Goal: Find specific page/section: Find specific page/section

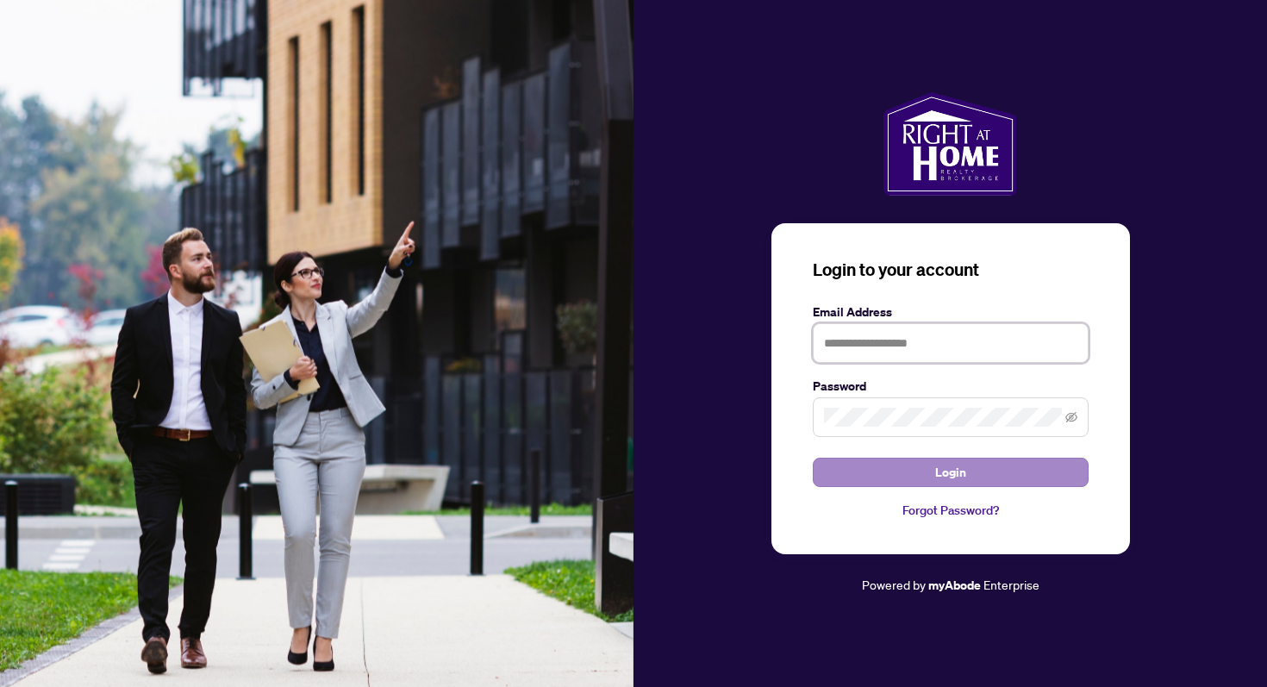
type input "**********"
click at [937, 466] on span "Login" at bounding box center [950, 472] width 31 height 28
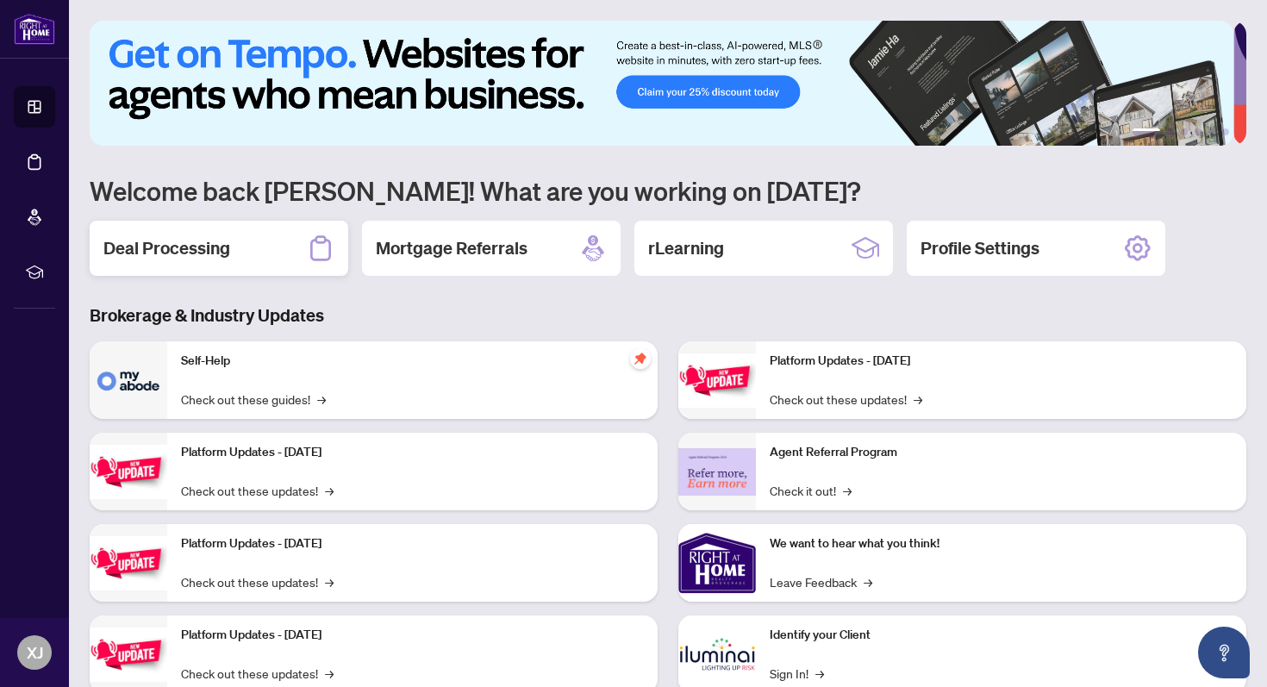
click at [203, 260] on div "Deal Processing" at bounding box center [219, 248] width 259 height 55
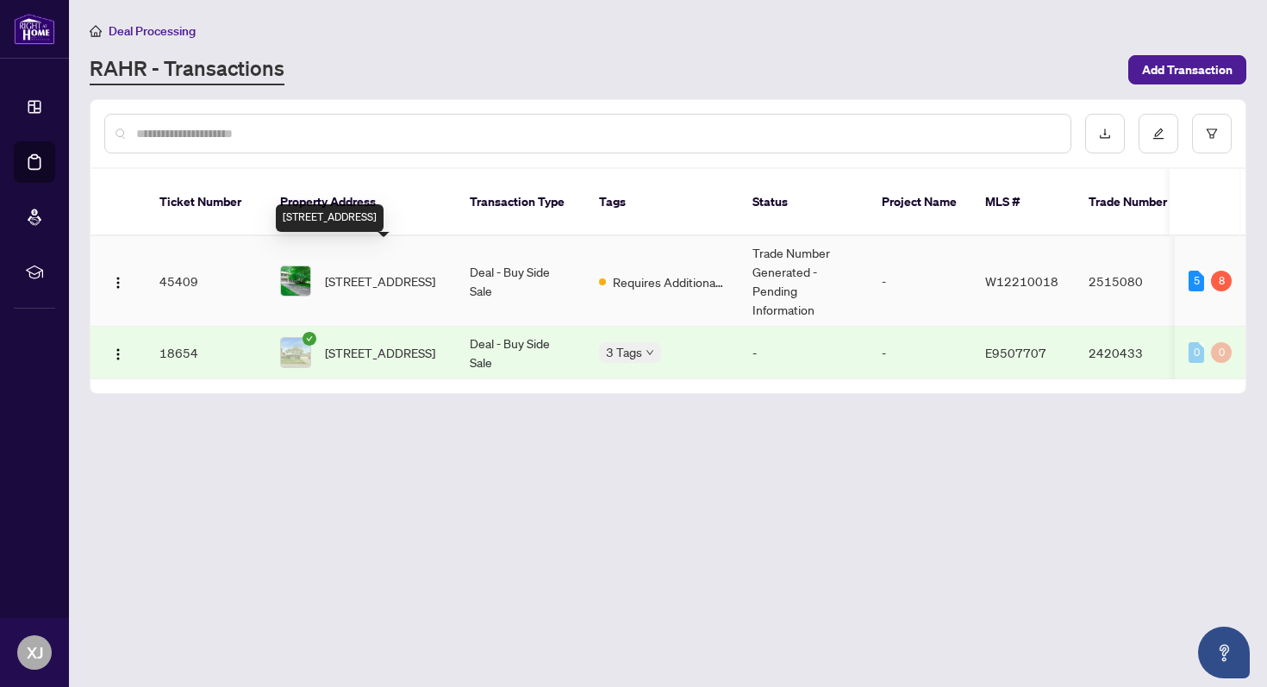
click at [335, 271] on span "[STREET_ADDRESS]" at bounding box center [380, 280] width 110 height 19
